Goal: Task Accomplishment & Management: Use online tool/utility

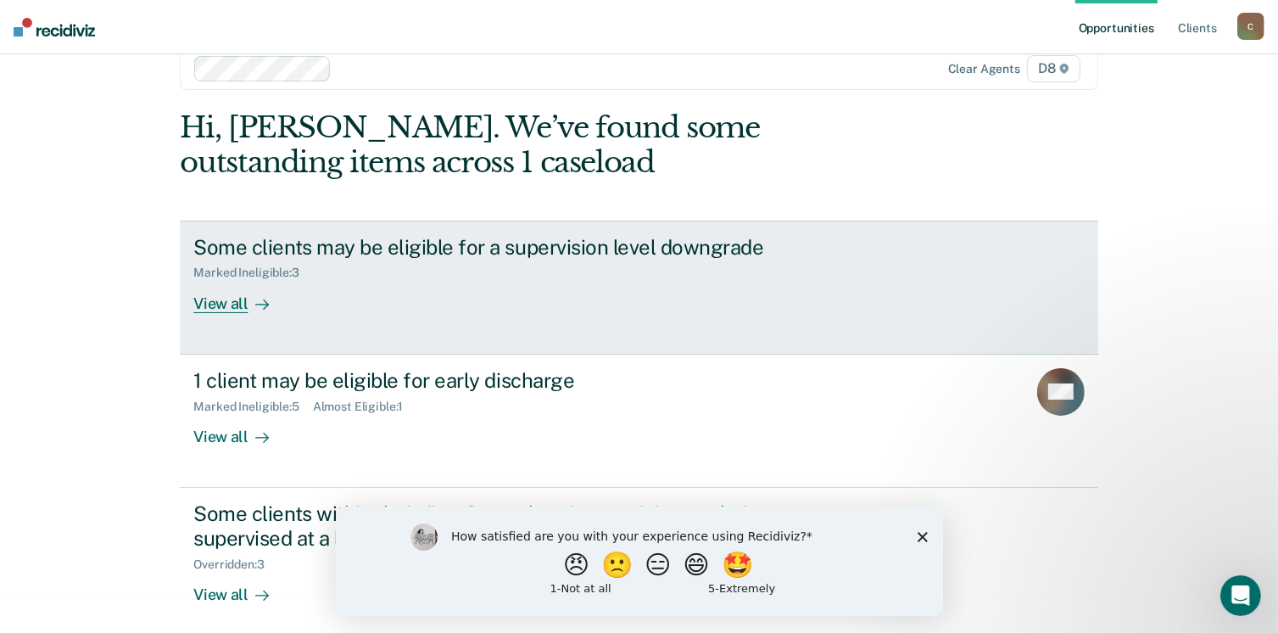
scroll to position [45, 0]
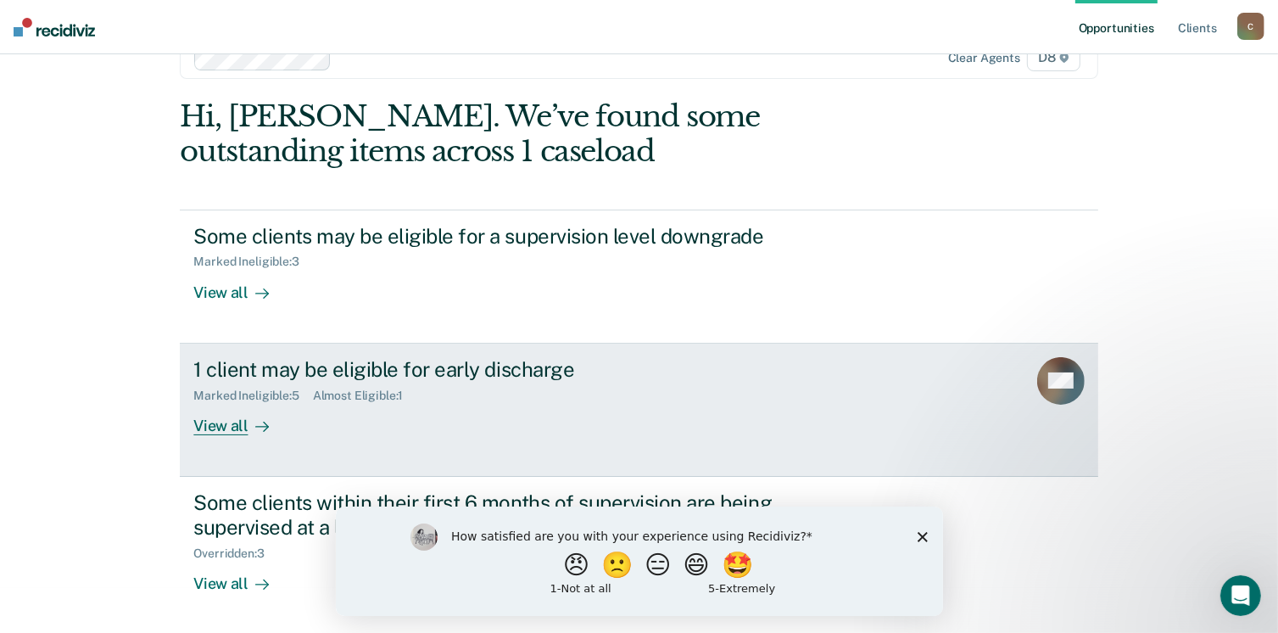
click at [219, 427] on div "View all" at bounding box center [240, 418] width 95 height 33
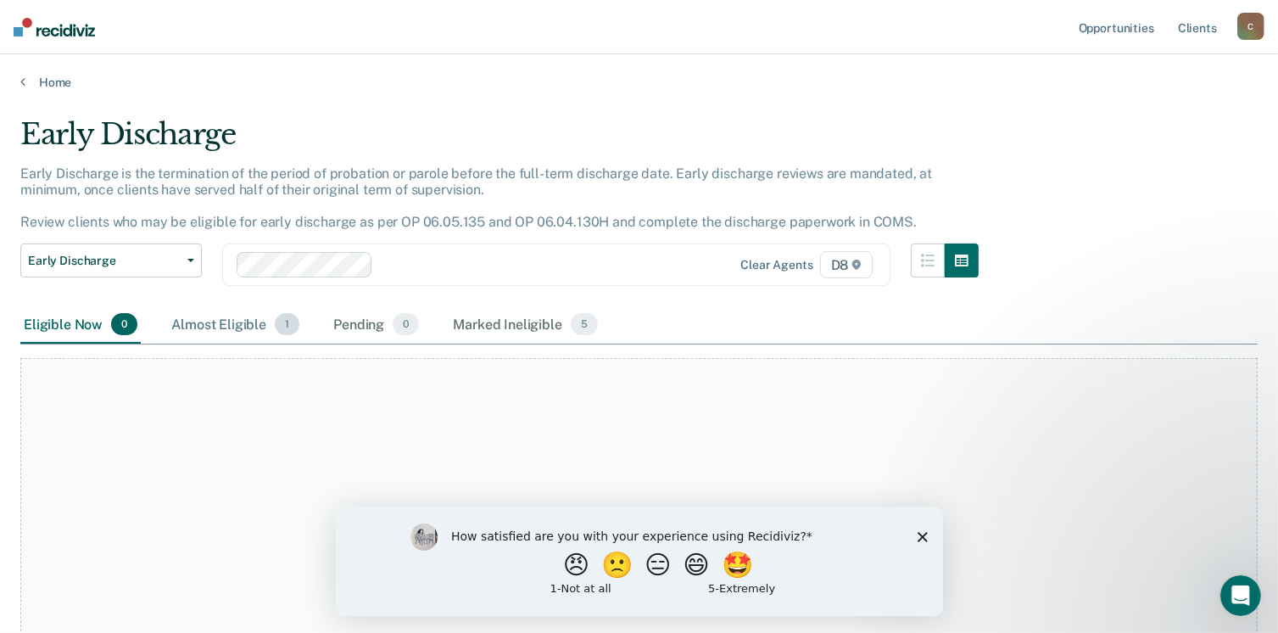
click at [237, 326] on div "Almost Eligible 1" at bounding box center [235, 324] width 135 height 37
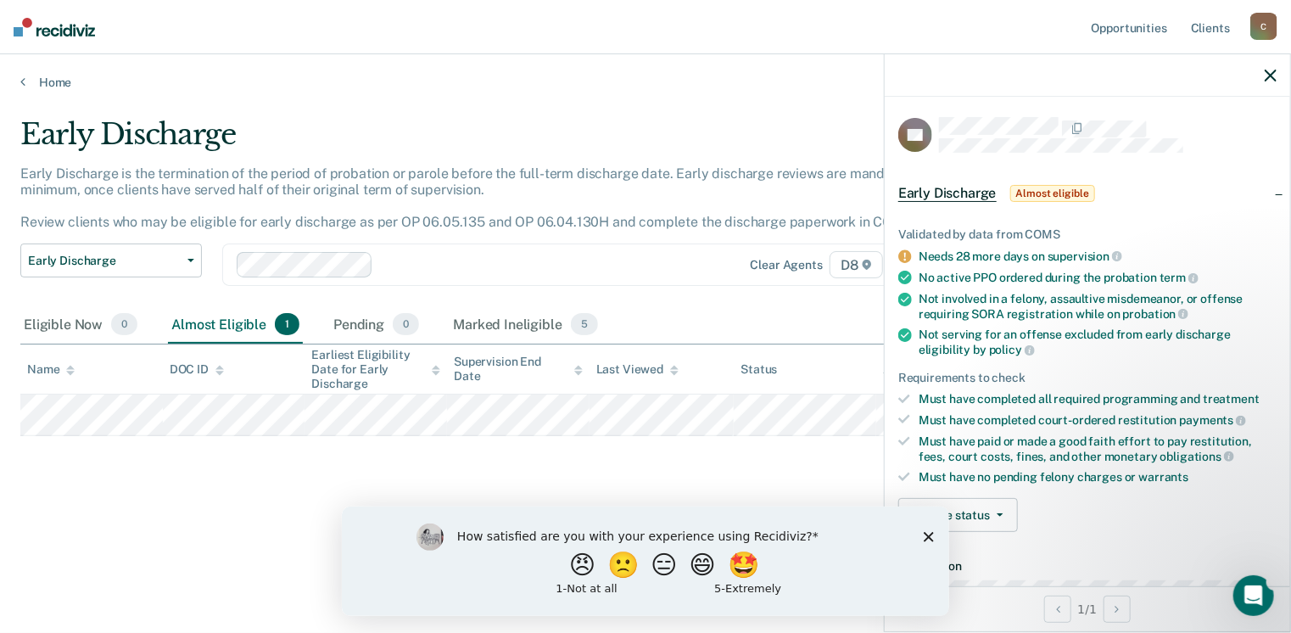
click at [929, 545] on div "How satisfied are you with your experience using Recidiviz? 😠 🙁 😑 😄 🤩 1 - Not a…" at bounding box center [644, 559] width 607 height 109
click at [929, 535] on polygon "Close survey" at bounding box center [928, 536] width 10 height 10
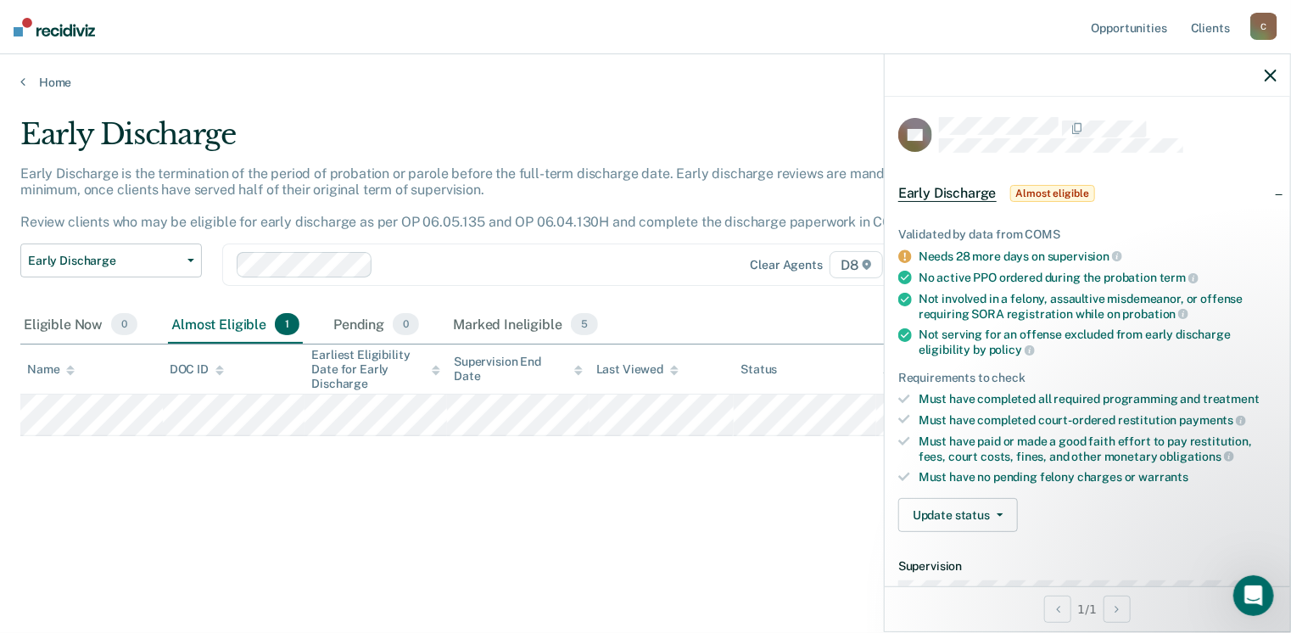
click at [1035, 528] on div "Validated by data from COMS Needs 28 more days on supervision No active PPO ord…" at bounding box center [1087, 372] width 405 height 345
click at [971, 516] on button "Update status" at bounding box center [958, 515] width 120 height 34
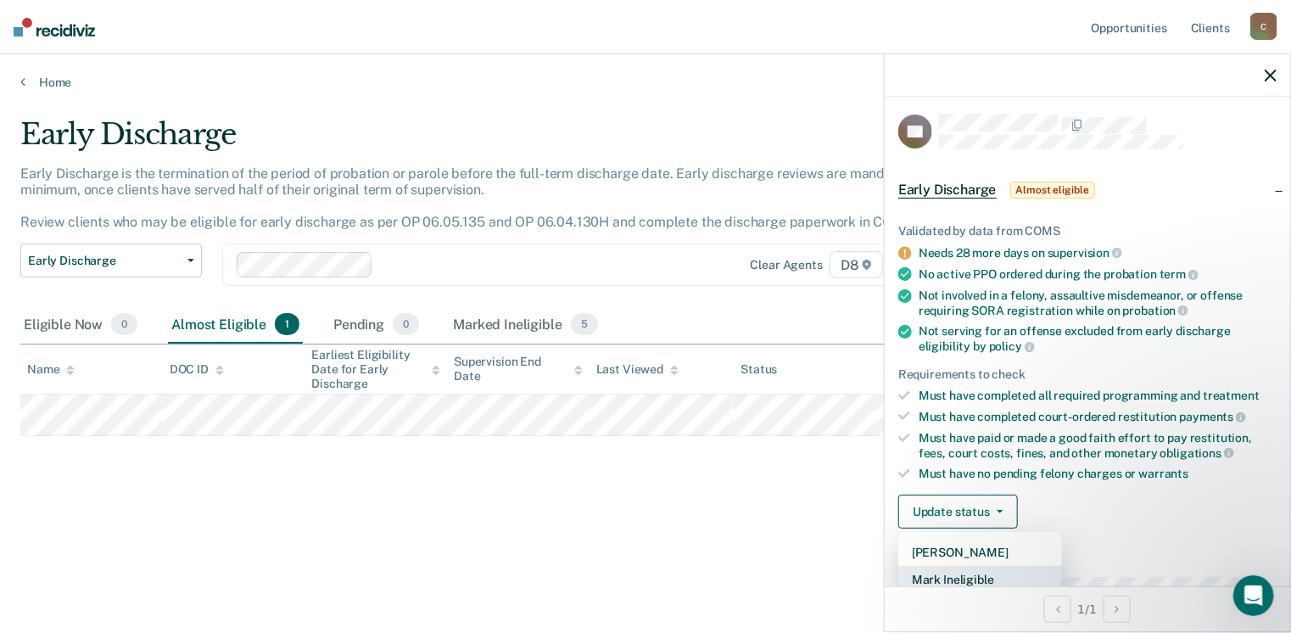
click at [972, 574] on button "Mark Ineligible" at bounding box center [980, 579] width 164 height 27
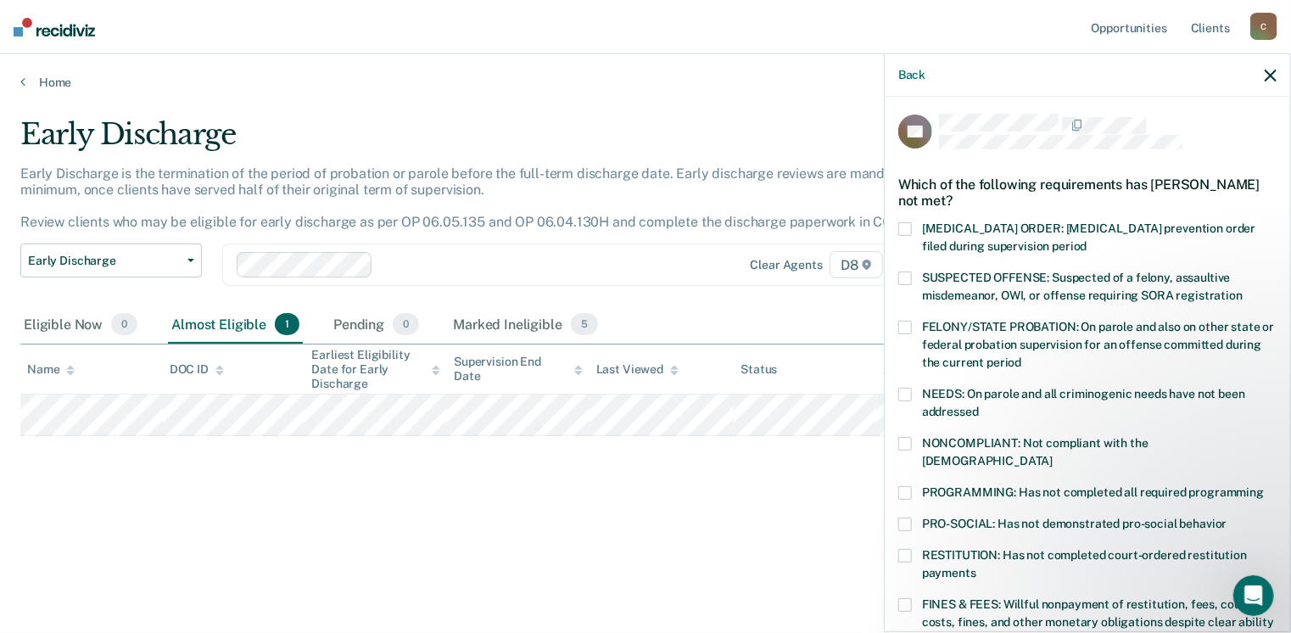
scroll to position [469, 0]
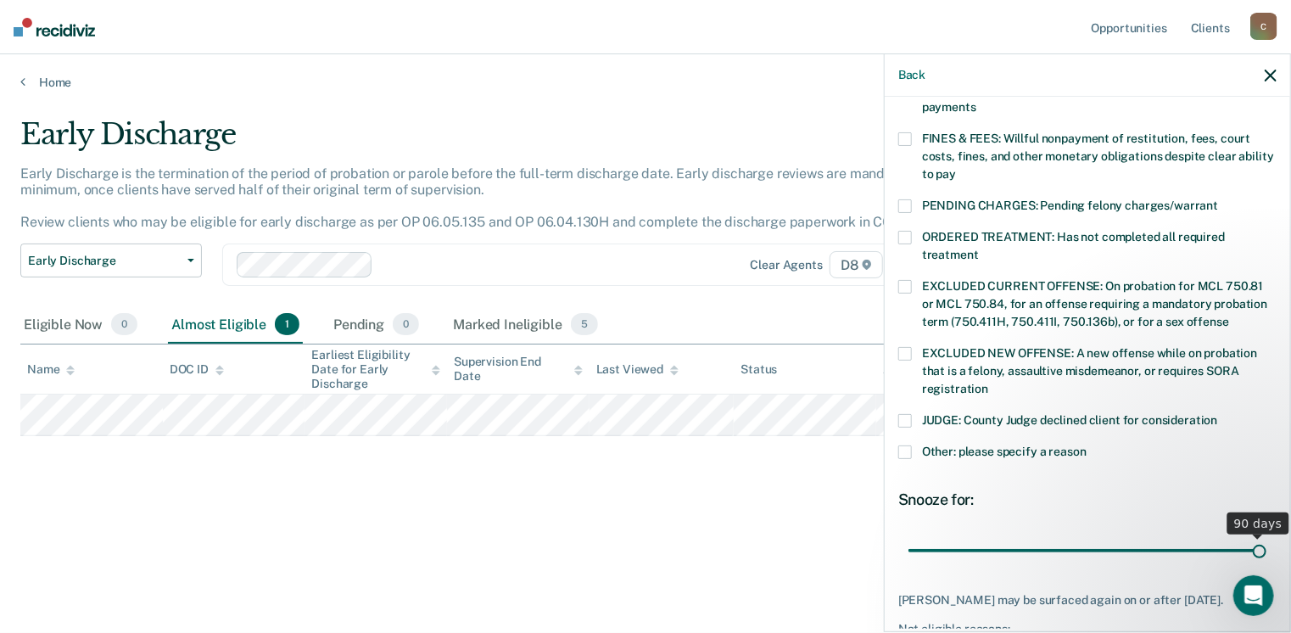
drag, startPoint x: 1024, startPoint y: 533, endPoint x: 1296, endPoint y: 525, distance: 271.5
type input "90"
click at [1266, 536] on input "range" at bounding box center [1087, 551] width 358 height 30
click at [909, 445] on span at bounding box center [905, 452] width 14 height 14
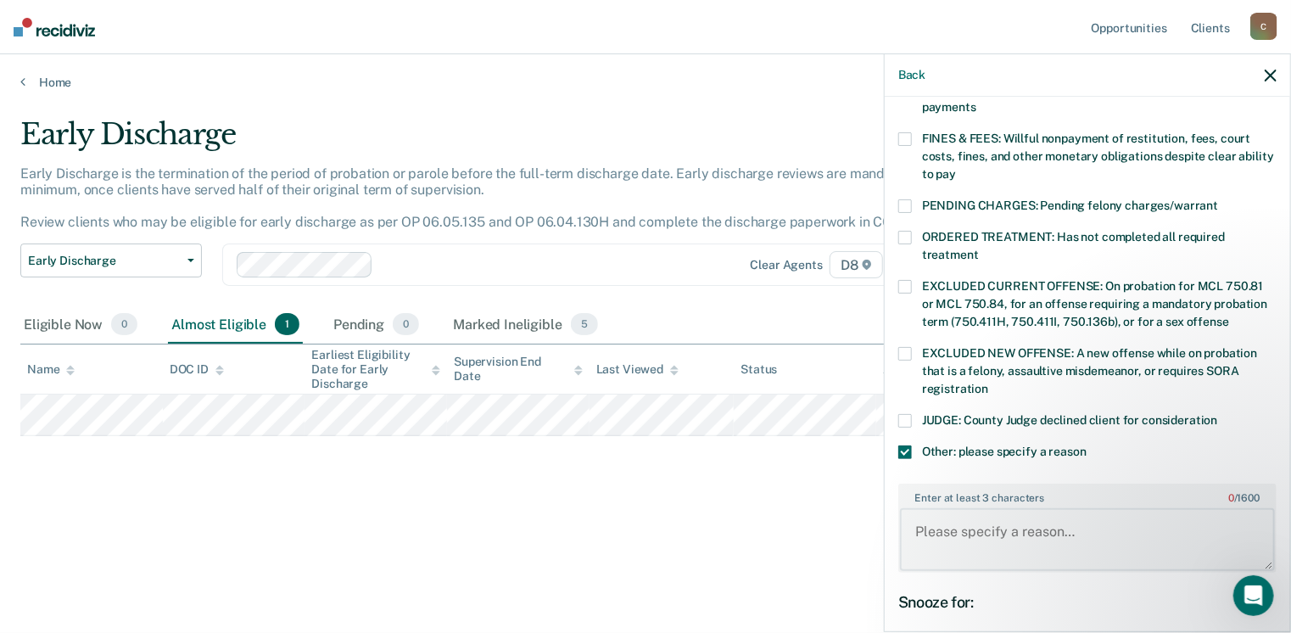
click at [994, 513] on textarea "Enter at least 3 characters 0 / 1600" at bounding box center [1087, 539] width 375 height 63
type textarea "SSSPP case, court requires Maximum supervision"
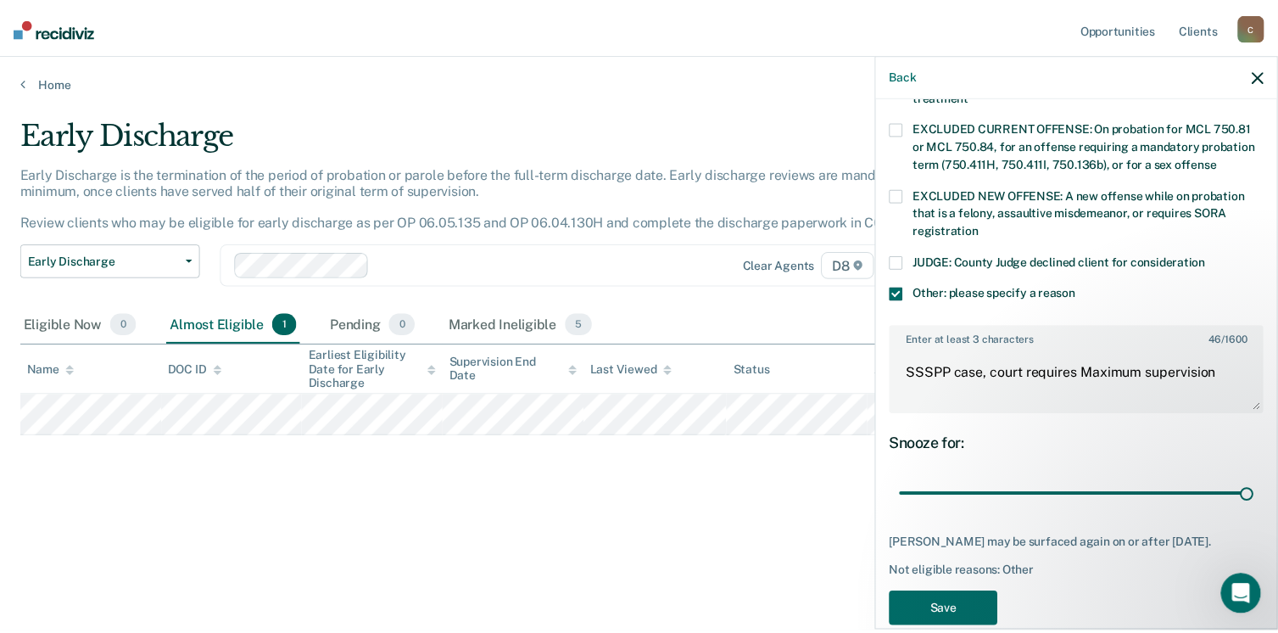
scroll to position [650, 0]
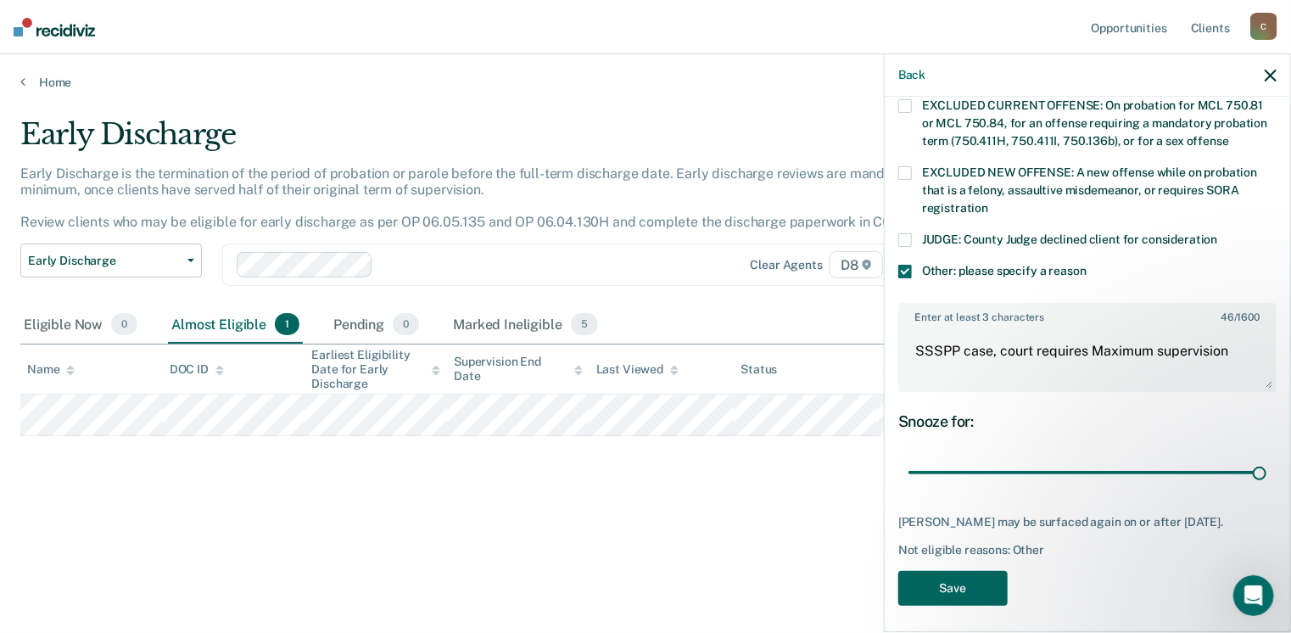
click at [943, 581] on button "Save" at bounding box center [952, 588] width 109 height 35
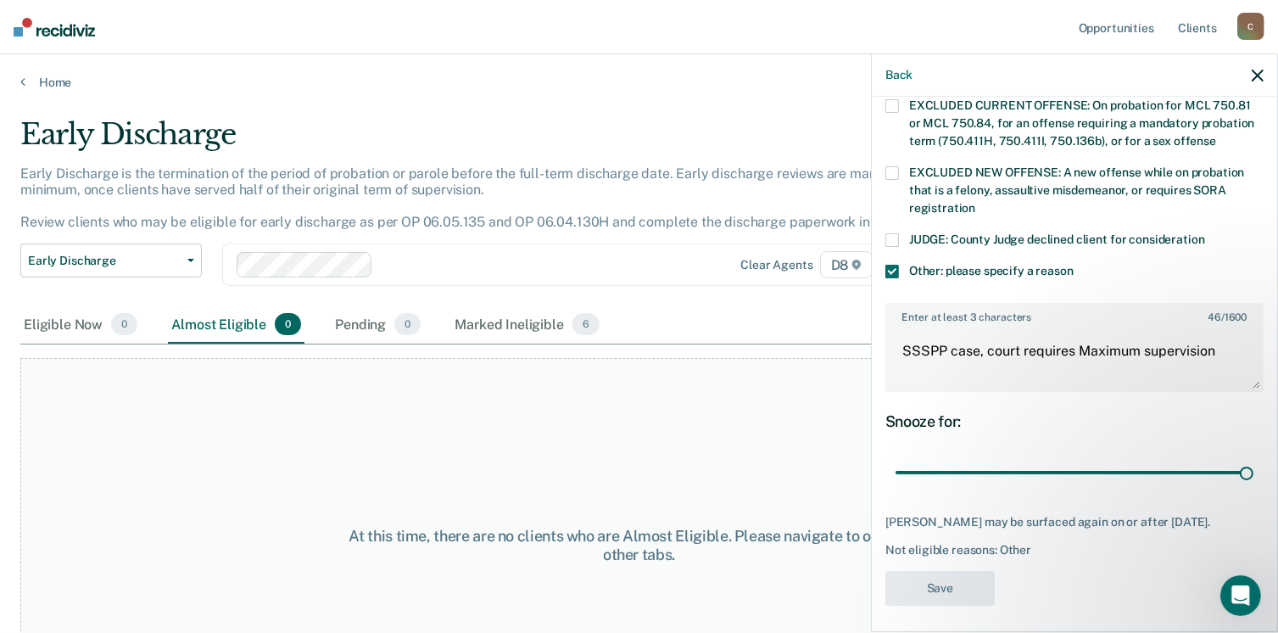
scroll to position [466, 0]
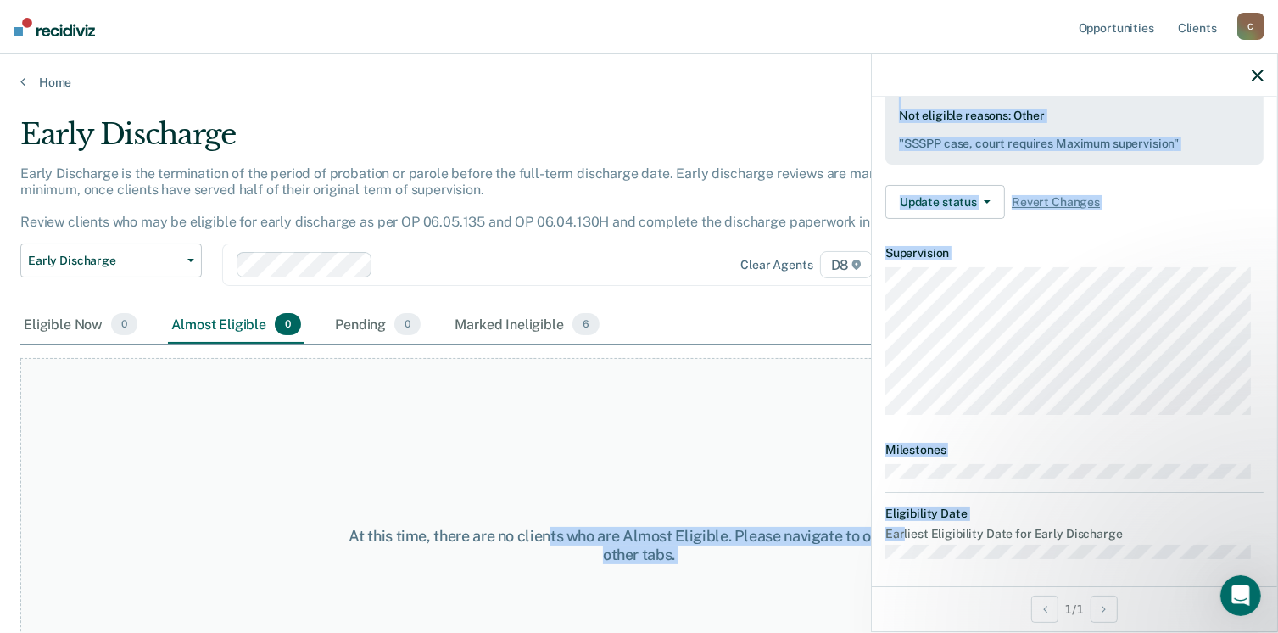
drag, startPoint x: 905, startPoint y: 530, endPoint x: 552, endPoint y: 394, distance: 378.0
click at [552, 394] on body "Looks like you’re using Internet Explorer 11. For faster loading and a better e…" at bounding box center [639, 316] width 1278 height 633
drag, startPoint x: 552, startPoint y: 394, endPoint x: 602, endPoint y: 410, distance: 52.6
click at [602, 410] on div "At this time, there are no clients who are Almost Eligible. Please navigate to …" at bounding box center [638, 545] width 1237 height 375
click at [1256, 80] on icon "button" at bounding box center [1258, 76] width 12 height 12
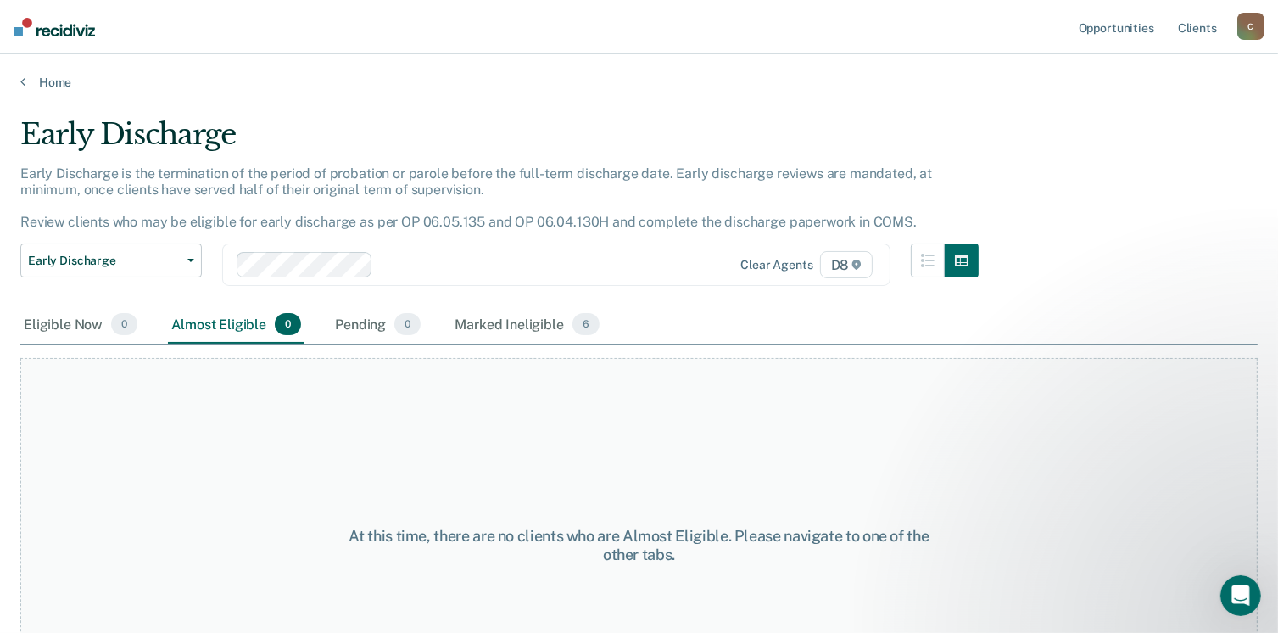
click at [546, 379] on div "At this time, there are no clients who are Almost Eligible. Please navigate to …" at bounding box center [638, 545] width 1237 height 375
click at [193, 261] on icon "button" at bounding box center [190, 260] width 7 height 3
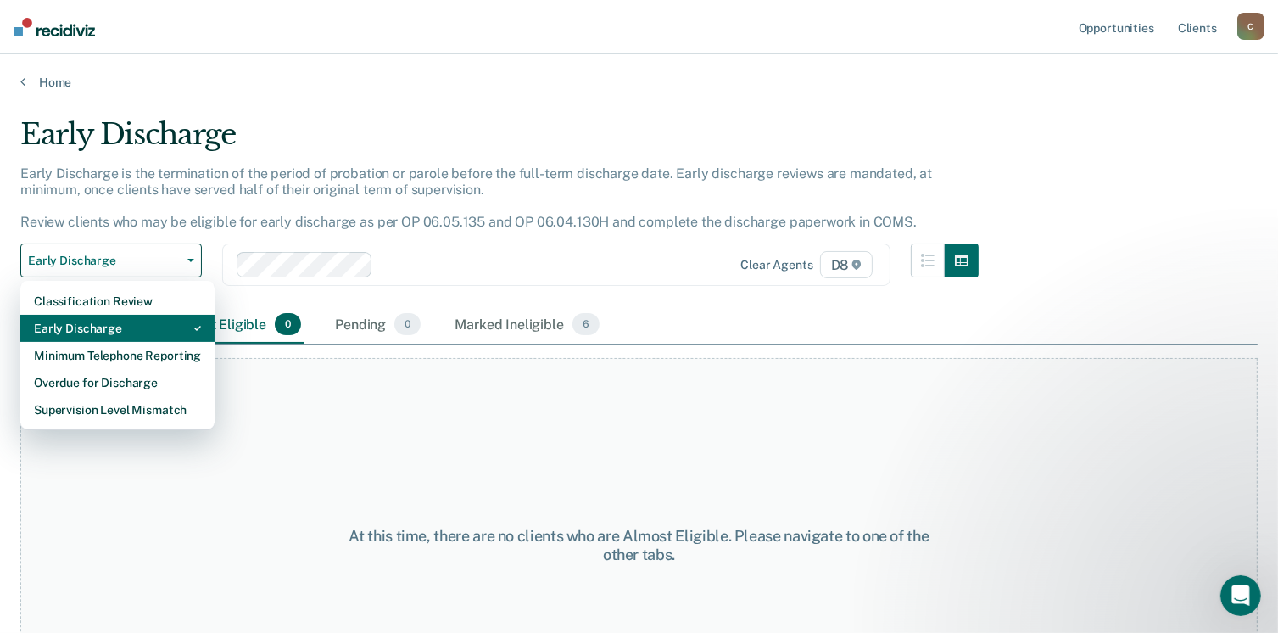
click at [138, 321] on div "Early Discharge" at bounding box center [117, 328] width 167 height 27
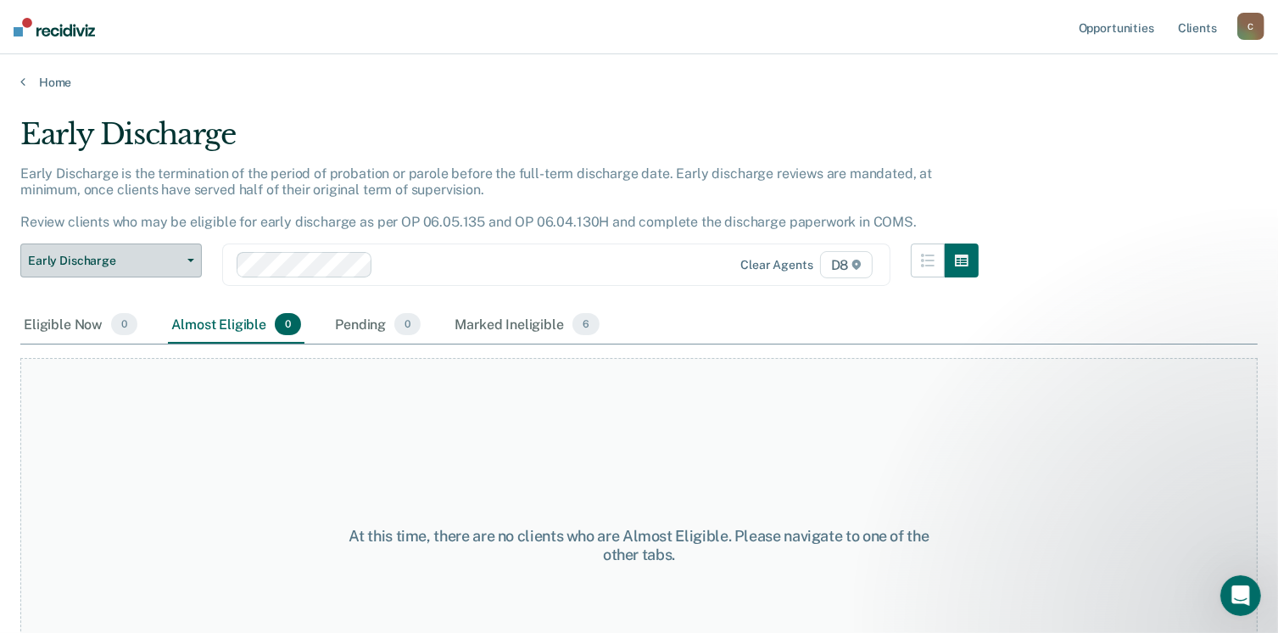
click at [187, 254] on button "Early Discharge" at bounding box center [110, 260] width 181 height 34
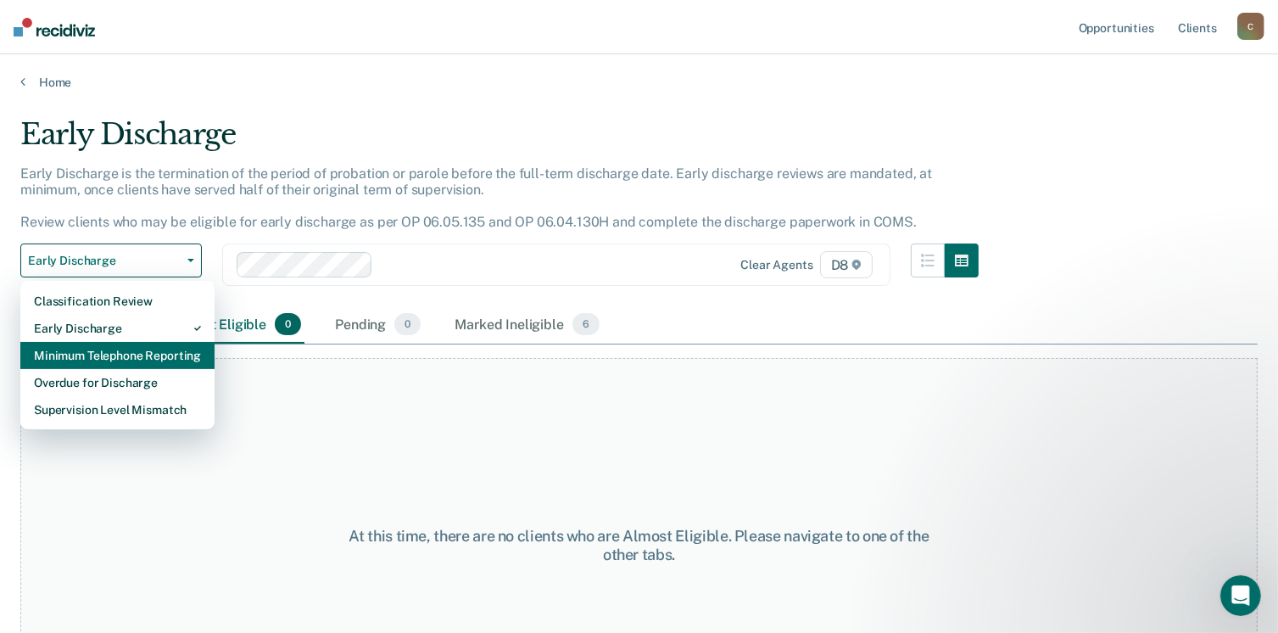
click at [161, 348] on div "Minimum Telephone Reporting" at bounding box center [117, 355] width 167 height 27
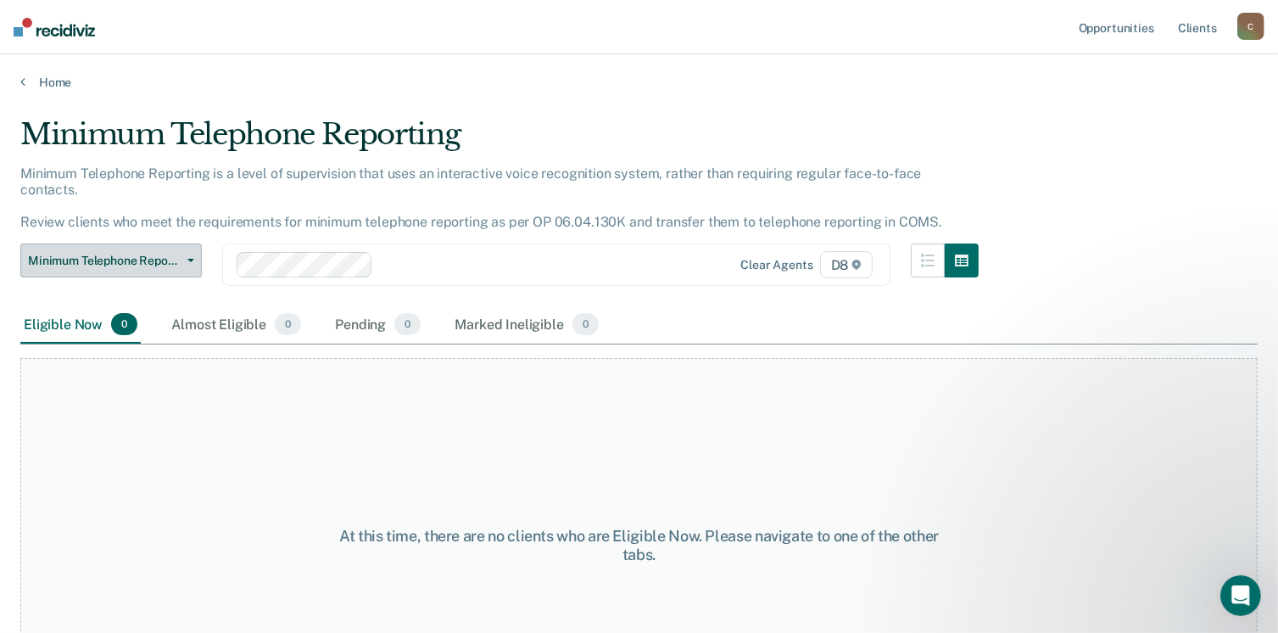
click at [190, 243] on button "Minimum Telephone Reporting" at bounding box center [110, 260] width 181 height 34
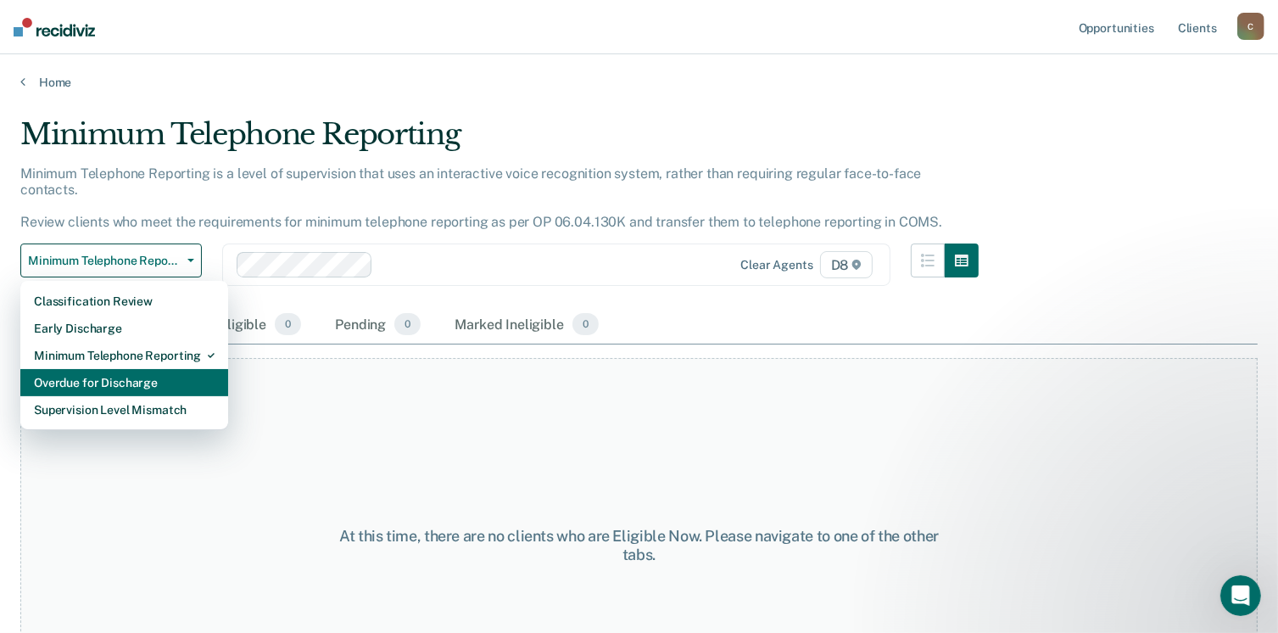
click at [139, 369] on div "Overdue for Discharge" at bounding box center [124, 382] width 181 height 27
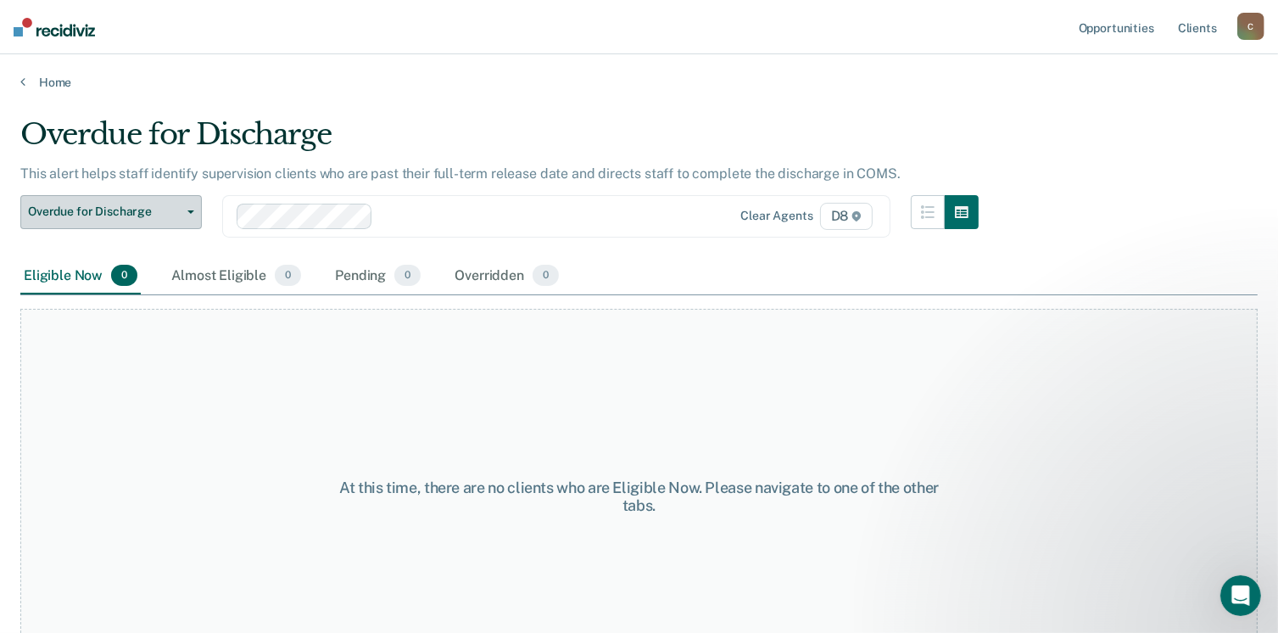
click at [187, 213] on button "Overdue for Discharge" at bounding box center [110, 212] width 181 height 34
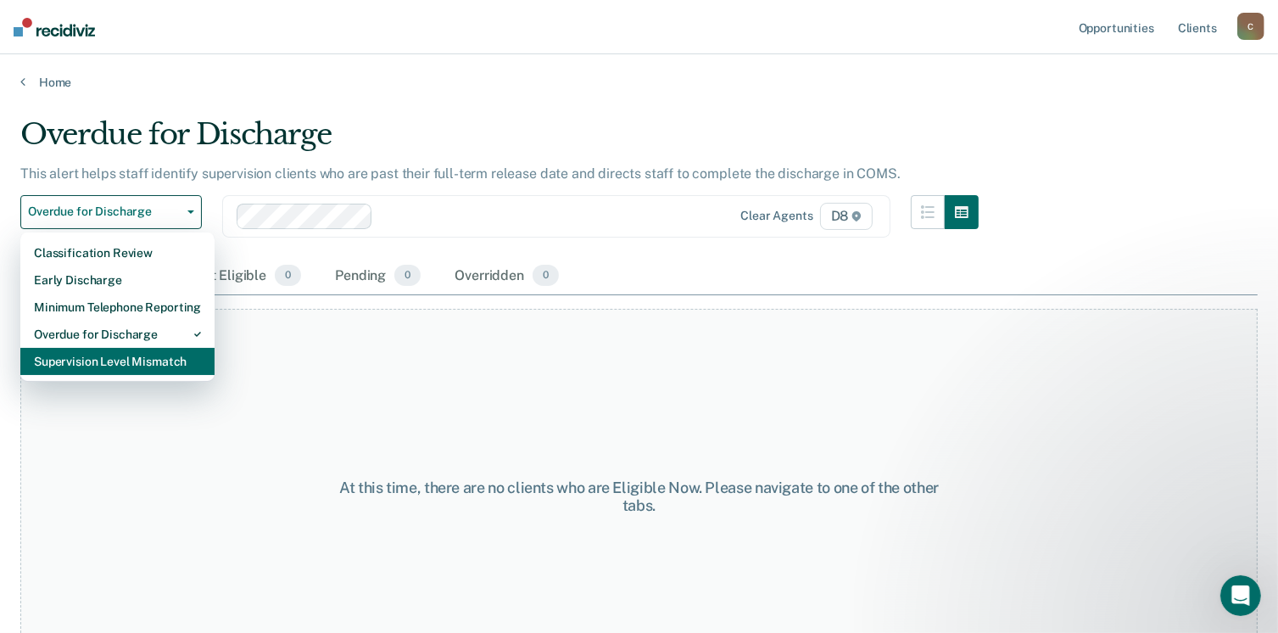
click at [149, 360] on div "Supervision Level Mismatch" at bounding box center [117, 361] width 167 height 27
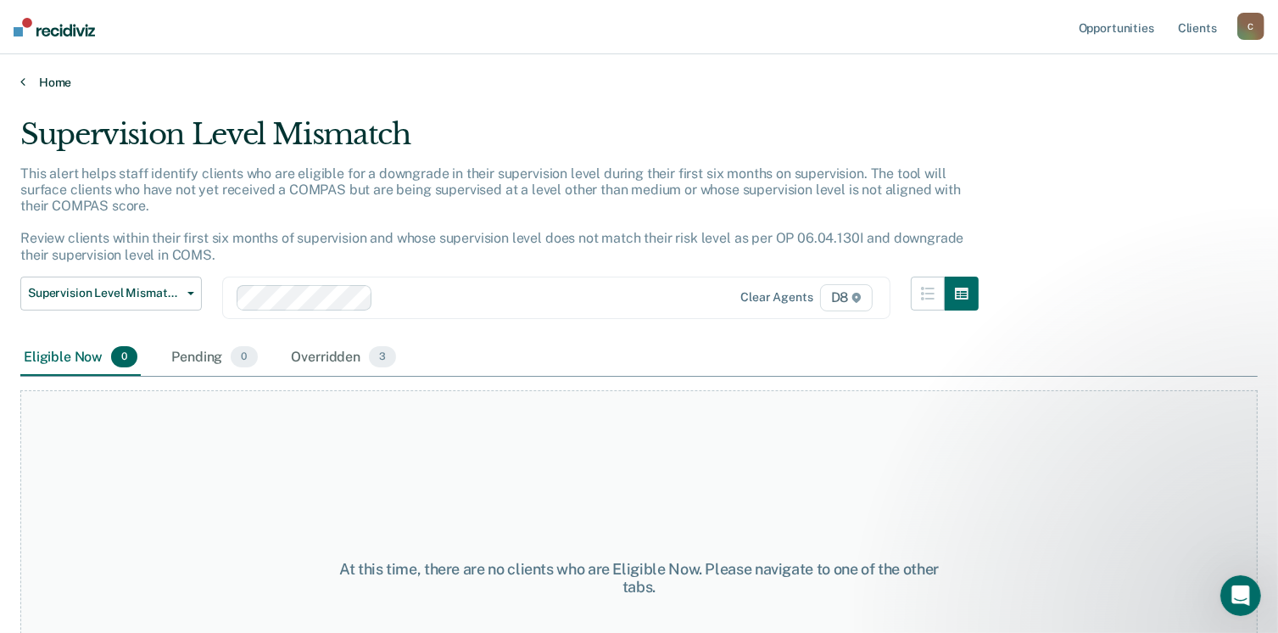
click at [47, 81] on link "Home" at bounding box center [638, 82] width 1237 height 15
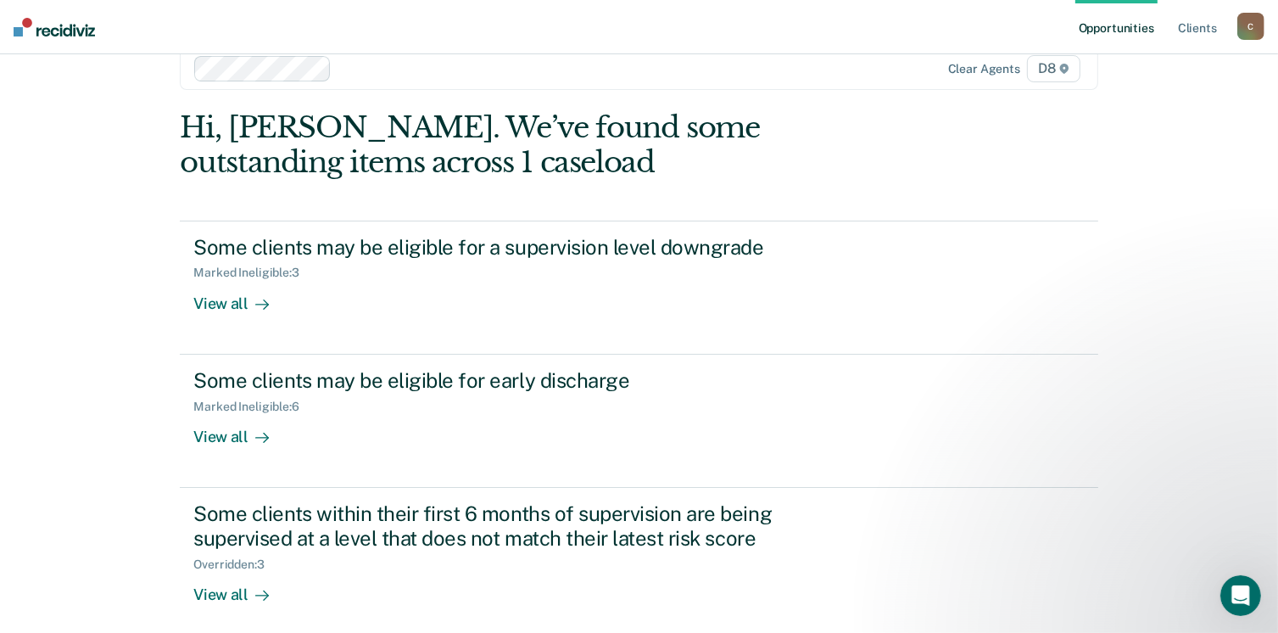
scroll to position [113, 0]
